Goal: Information Seeking & Learning: Check status

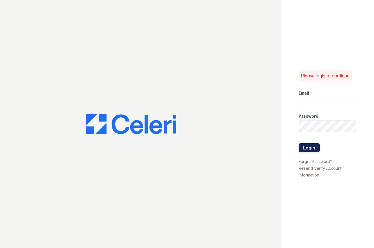
type input "scohen@trinity-pm.com"
click at [307, 150] on button "Login" at bounding box center [309, 147] width 21 height 9
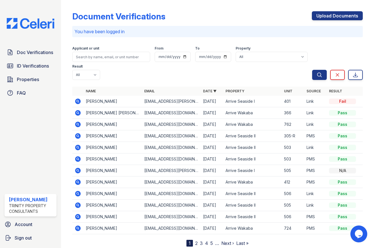
click at [78, 113] on icon at bounding box center [78, 112] width 7 height 7
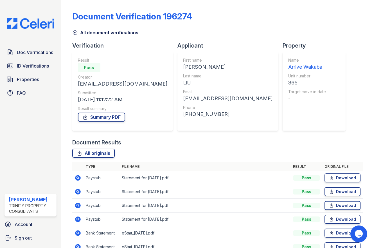
scroll to position [72, 0]
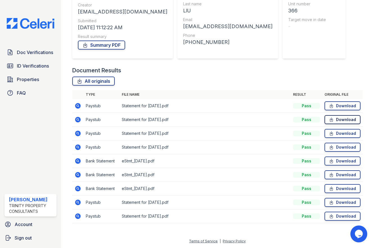
click at [340, 119] on link "Download" at bounding box center [342, 119] width 36 height 9
drag, startPoint x: 207, startPoint y: 103, endPoint x: 210, endPoint y: 103, distance: 3.1
click at [207, 103] on td "Statement for Aug 8, 2025.pdf" at bounding box center [205, 106] width 171 height 14
click at [342, 105] on link "Download" at bounding box center [342, 105] width 36 height 9
click at [202, 80] on div "All originals" at bounding box center [217, 80] width 290 height 9
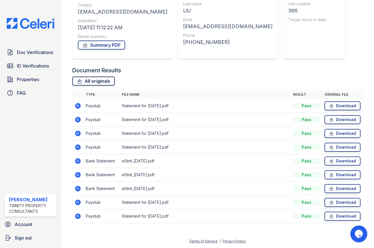
click at [103, 82] on link "All originals" at bounding box center [93, 80] width 42 height 9
click at [173, 70] on div "Document Results" at bounding box center [217, 70] width 290 height 8
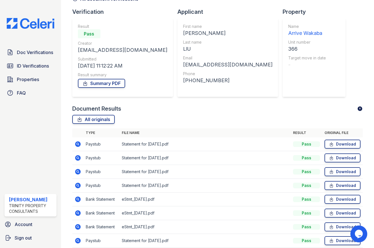
scroll to position [0, 0]
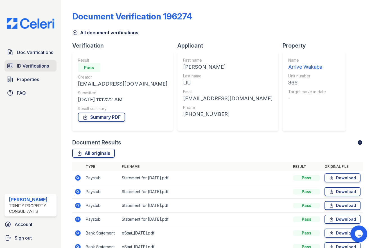
click at [35, 68] on span "ID Verifications" at bounding box center [33, 65] width 32 height 7
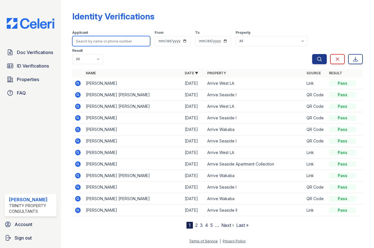
click at [94, 42] on input "search" at bounding box center [111, 41] width 78 height 10
type input "bowen"
click at [312, 54] on button "Search" at bounding box center [319, 59] width 15 height 10
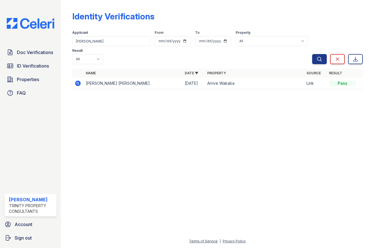
click at [76, 86] on icon at bounding box center [78, 83] width 7 height 7
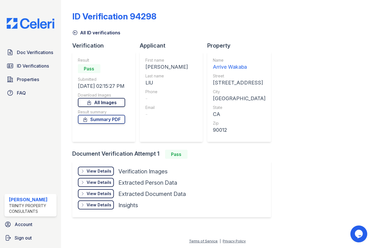
click at [99, 103] on link "All Images" at bounding box center [101, 102] width 47 height 9
drag, startPoint x: 368, startPoint y: 112, endPoint x: 362, endPoint y: 112, distance: 6.2
click at [368, 112] on div "ID Verification 94298 All ID verifications Verification Result Pass Submitted 1…" at bounding box center [217, 124] width 313 height 248
click at [38, 56] on link "Doc Verifications" at bounding box center [30, 52] width 52 height 11
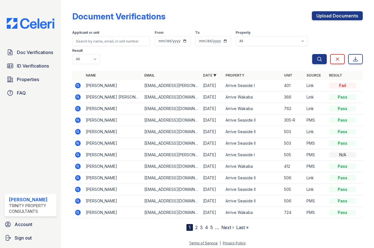
click at [195, 230] on span "2" at bounding box center [196, 227] width 3 height 7
click at [195, 229] on link "2" at bounding box center [196, 227] width 3 height 6
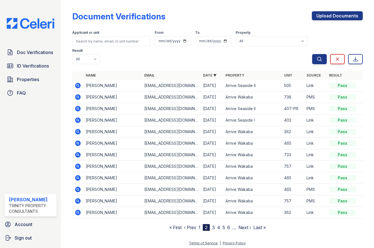
click at [212, 228] on link "3" at bounding box center [213, 227] width 3 height 6
click at [77, 120] on icon at bounding box center [77, 119] width 1 height 1
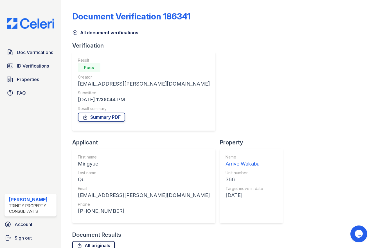
click at [104, 241] on link "All originals" at bounding box center [93, 245] width 42 height 9
click at [42, 71] on link "ID Verifications" at bounding box center [30, 65] width 52 height 11
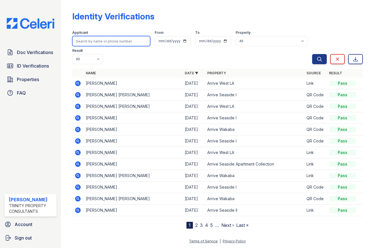
click at [94, 42] on input "search" at bounding box center [111, 41] width 78 height 10
click at [119, 236] on div "Identity Verifications Filter Applicant From To Property All Arrive Seaside Apa…" at bounding box center [217, 118] width 295 height 237
click at [195, 226] on link "2" at bounding box center [196, 225] width 3 height 6
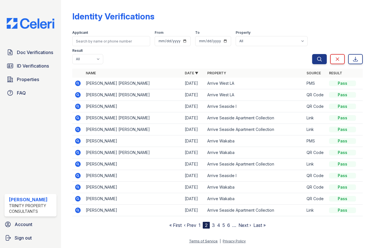
click at [212, 224] on link "3" at bounding box center [213, 225] width 3 height 6
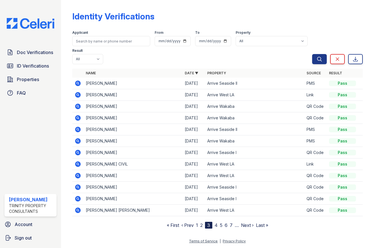
click at [144, 55] on div "Applicant From To Property All Arrive Seaside Apartment Collection Arrive Seasi…" at bounding box center [192, 46] width 240 height 36
click at [216, 225] on link "4" at bounding box center [216, 225] width 3 height 6
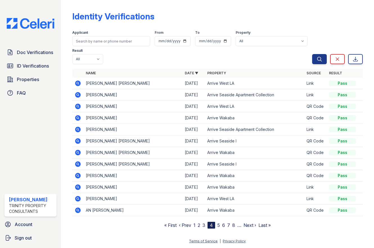
click at [220, 226] on link "5" at bounding box center [218, 225] width 3 height 6
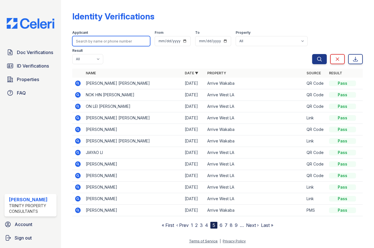
click at [108, 39] on input "search" at bounding box center [111, 41] width 78 height 10
type input "mingyue"
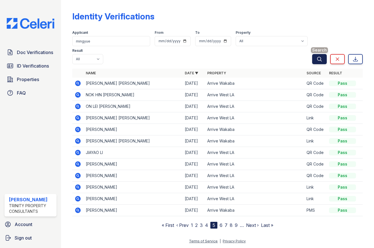
click at [317, 60] on button "Search" at bounding box center [319, 59] width 15 height 10
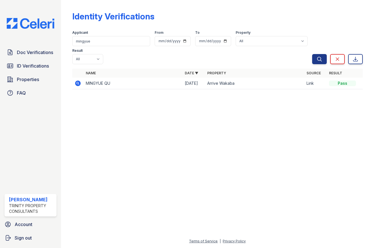
click at [75, 83] on icon at bounding box center [78, 83] width 6 height 6
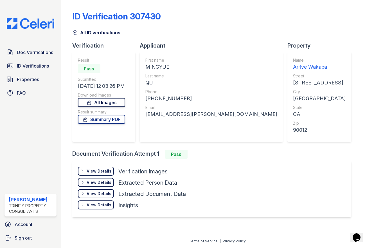
click at [96, 104] on link "All Images" at bounding box center [101, 102] width 47 height 9
